Goal: Find specific page/section: Find specific page/section

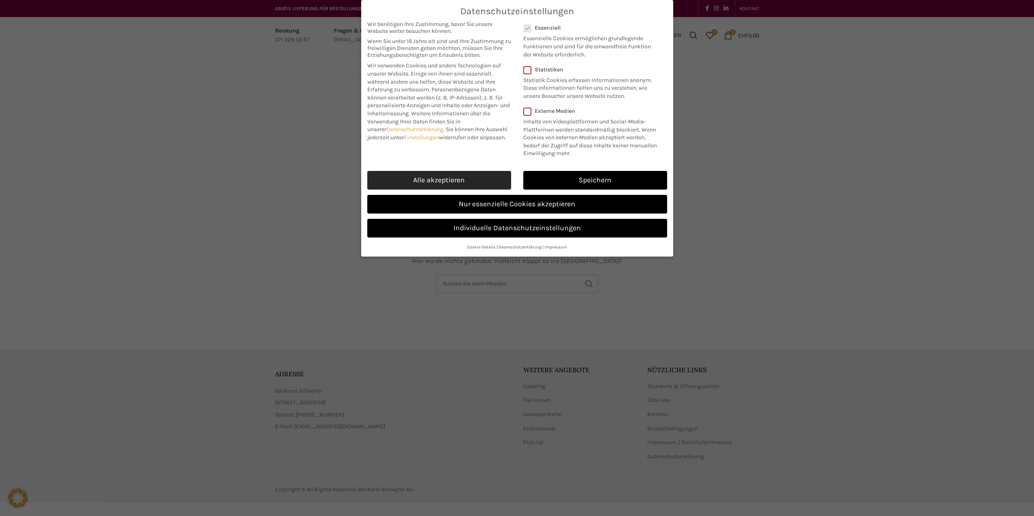
click at [418, 183] on link "Alle akzeptieren" at bounding box center [439, 180] width 144 height 19
checkbox input "true"
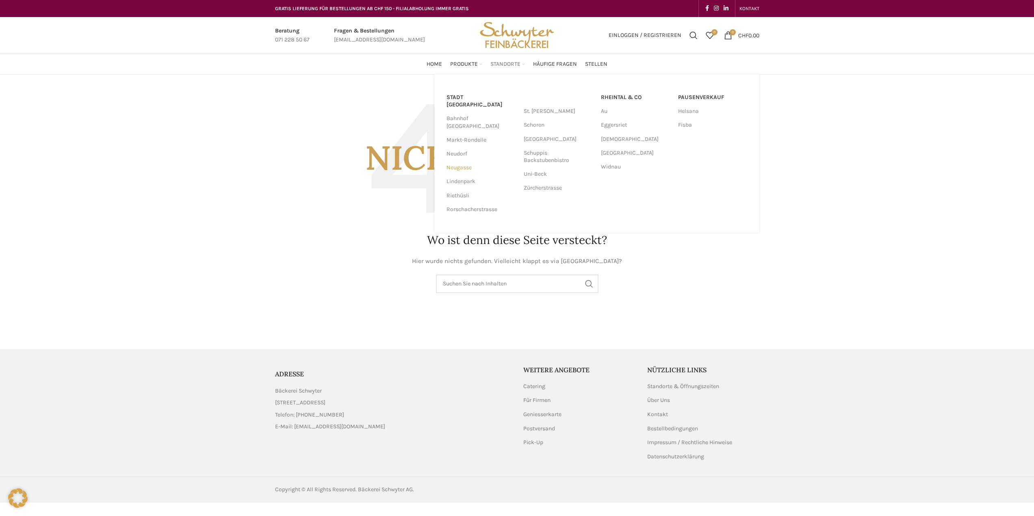
click at [463, 161] on link "Neugasse" at bounding box center [480, 168] width 69 height 14
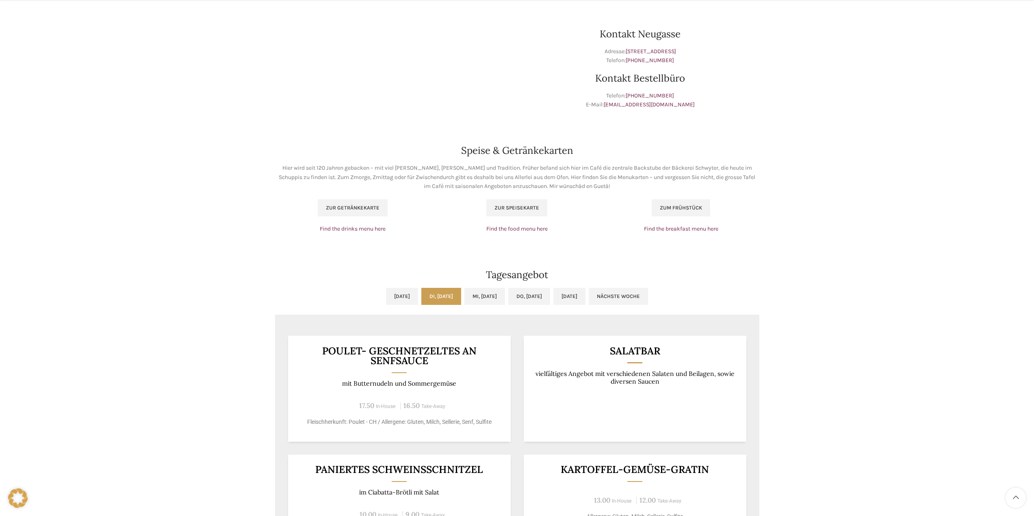
scroll to position [406, 0]
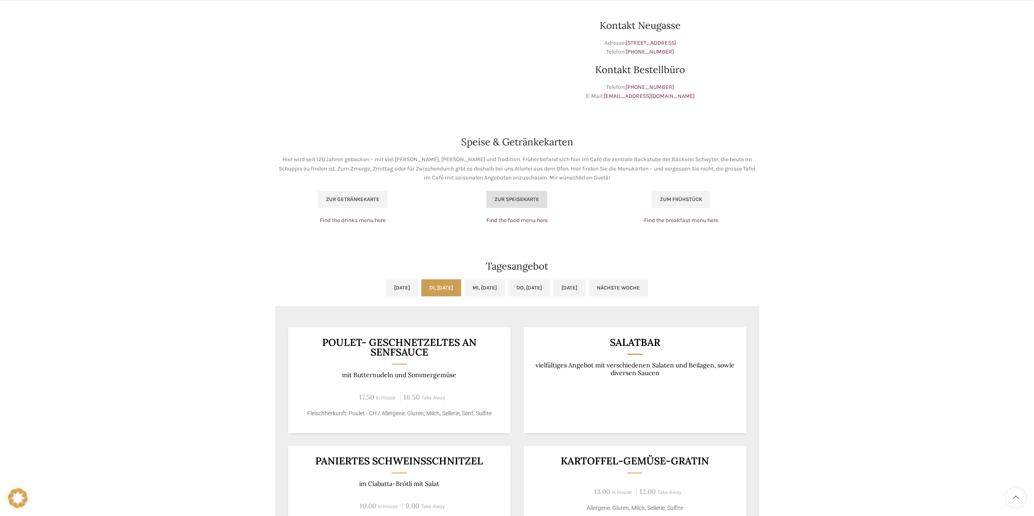
click at [516, 199] on span "Zur Speisekarte" at bounding box center [516, 199] width 45 height 6
